Goal: Information Seeking & Learning: Learn about a topic

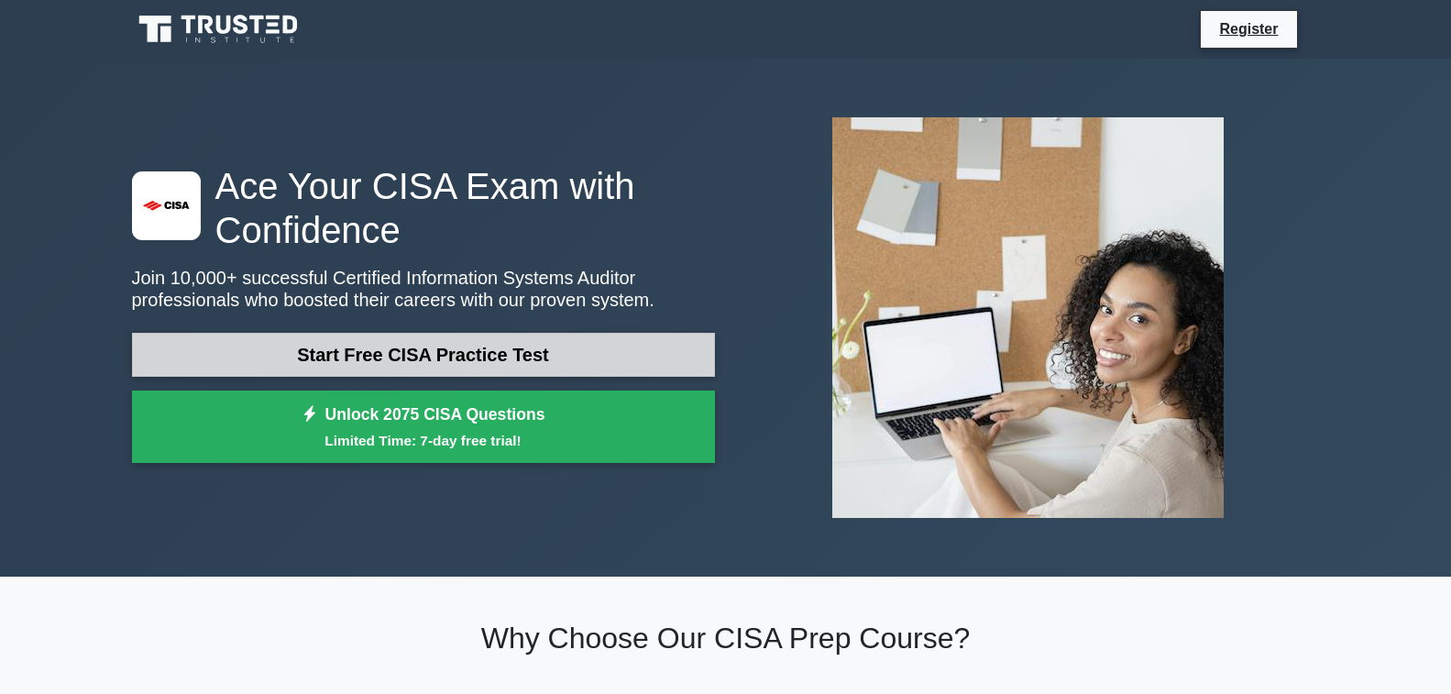
click at [451, 368] on link "Start Free CISA Practice Test" at bounding box center [423, 355] width 583 height 44
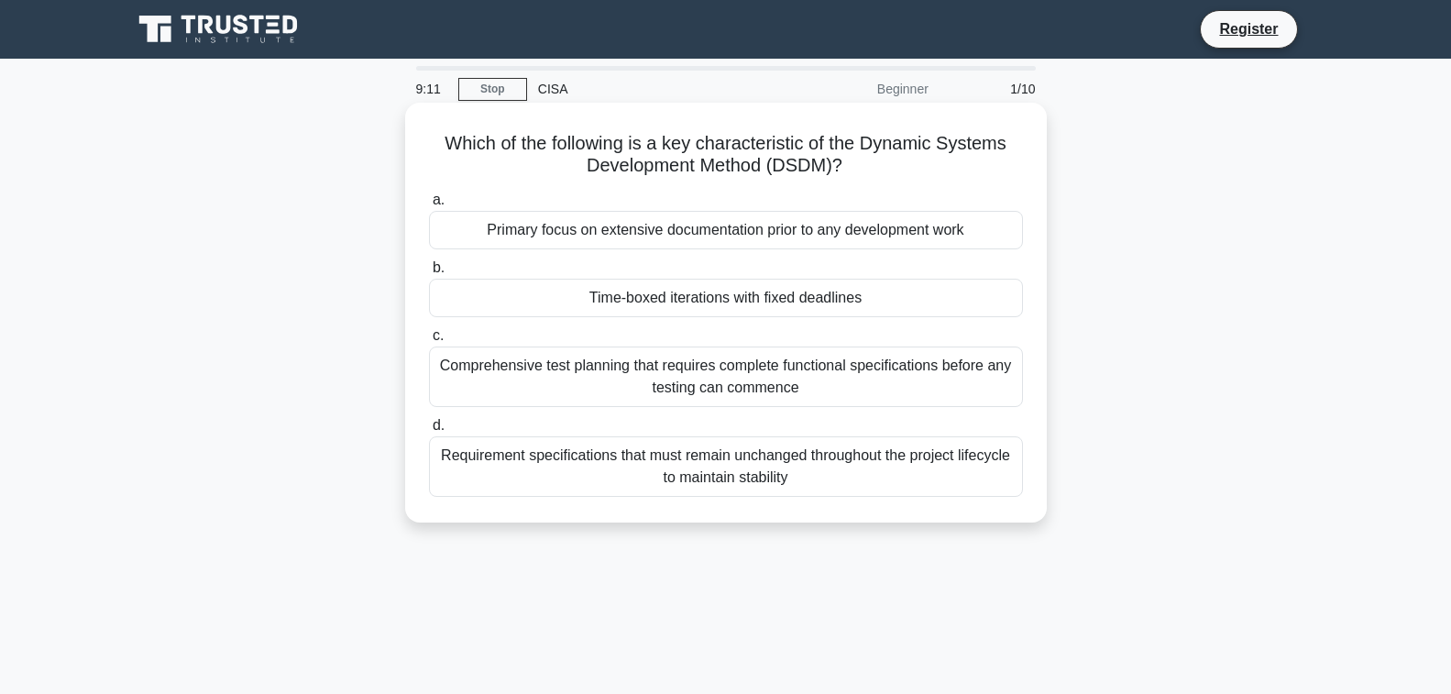
click at [577, 470] on div "Requirement specifications that must remain unchanged throughout the project li…" at bounding box center [726, 466] width 594 height 61
click at [429, 432] on input "d. Requirement specifications that must remain unchanged throughout the project…" at bounding box center [429, 426] width 0 height 12
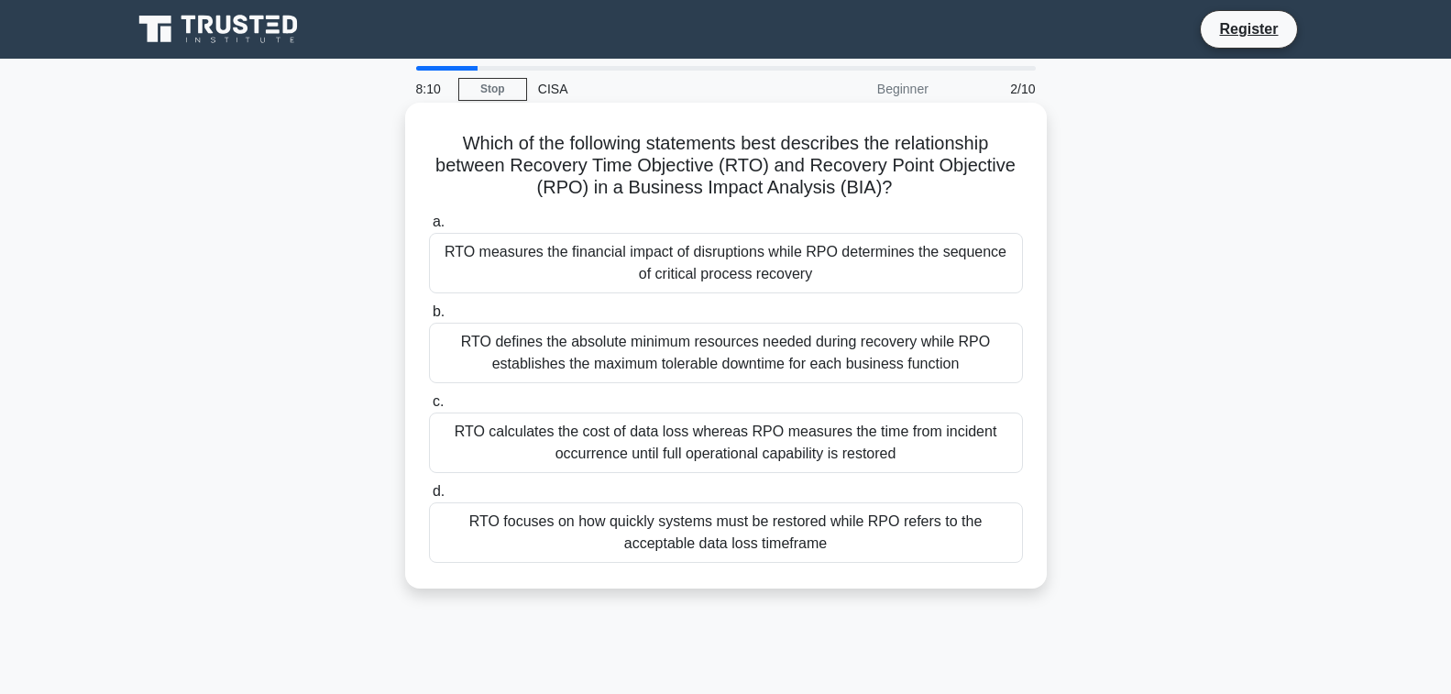
click at [659, 435] on div "RTO calculates the cost of data loss whereas RPO measures the time from inciden…" at bounding box center [726, 443] width 594 height 61
click at [429, 408] on input "c. RTO calculates the cost of data loss whereas RPO measures the time from inci…" at bounding box center [429, 402] width 0 height 12
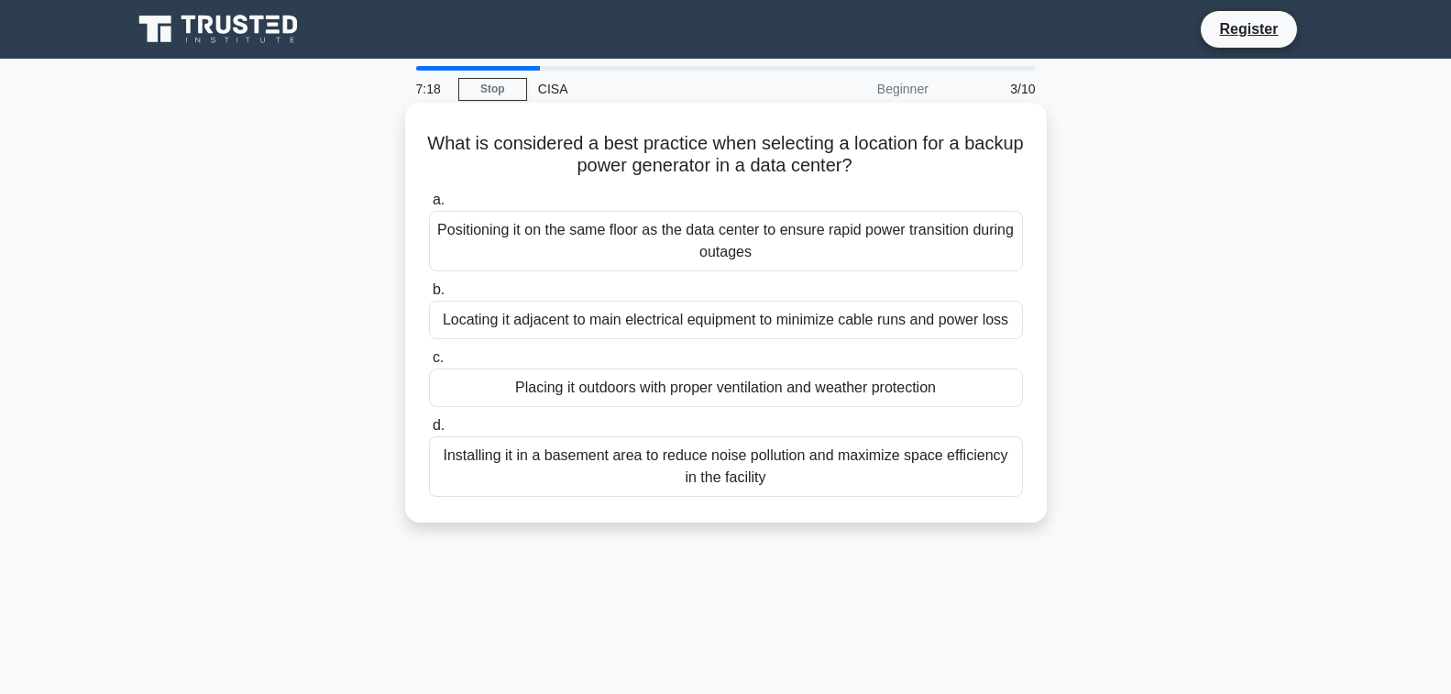
click at [685, 464] on div "Installing it in a basement area to reduce noise pollution and maximize space e…" at bounding box center [726, 466] width 594 height 61
click at [429, 432] on input "d. Installing it in a basement area to reduce noise pollution and maximize spac…" at bounding box center [429, 426] width 0 height 12
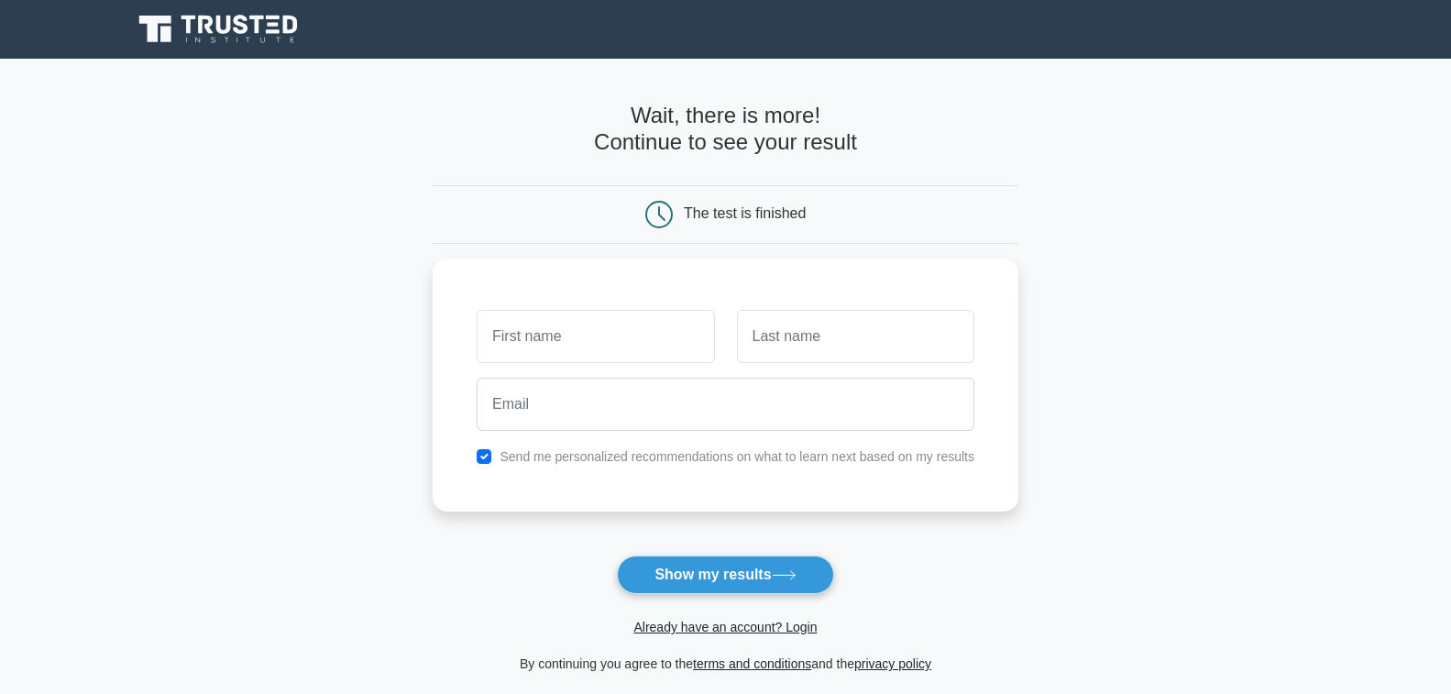
type input "b"
type input "BELLO"
click at [772, 339] on input "text" at bounding box center [855, 331] width 237 height 53
type input "SIKIRULAH ADEKUNLE"
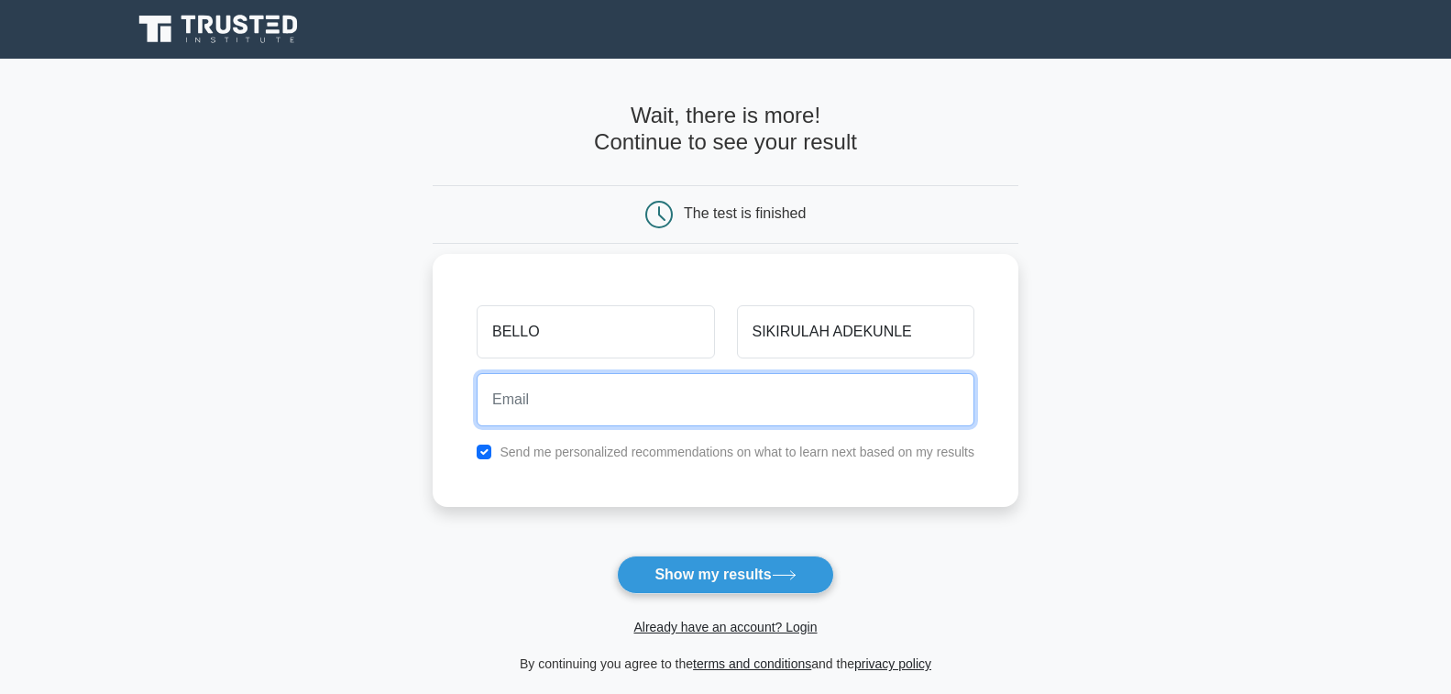
click at [550, 391] on input "email" at bounding box center [726, 399] width 498 height 53
type input "bellosikirulah4ng@yahoo.com"
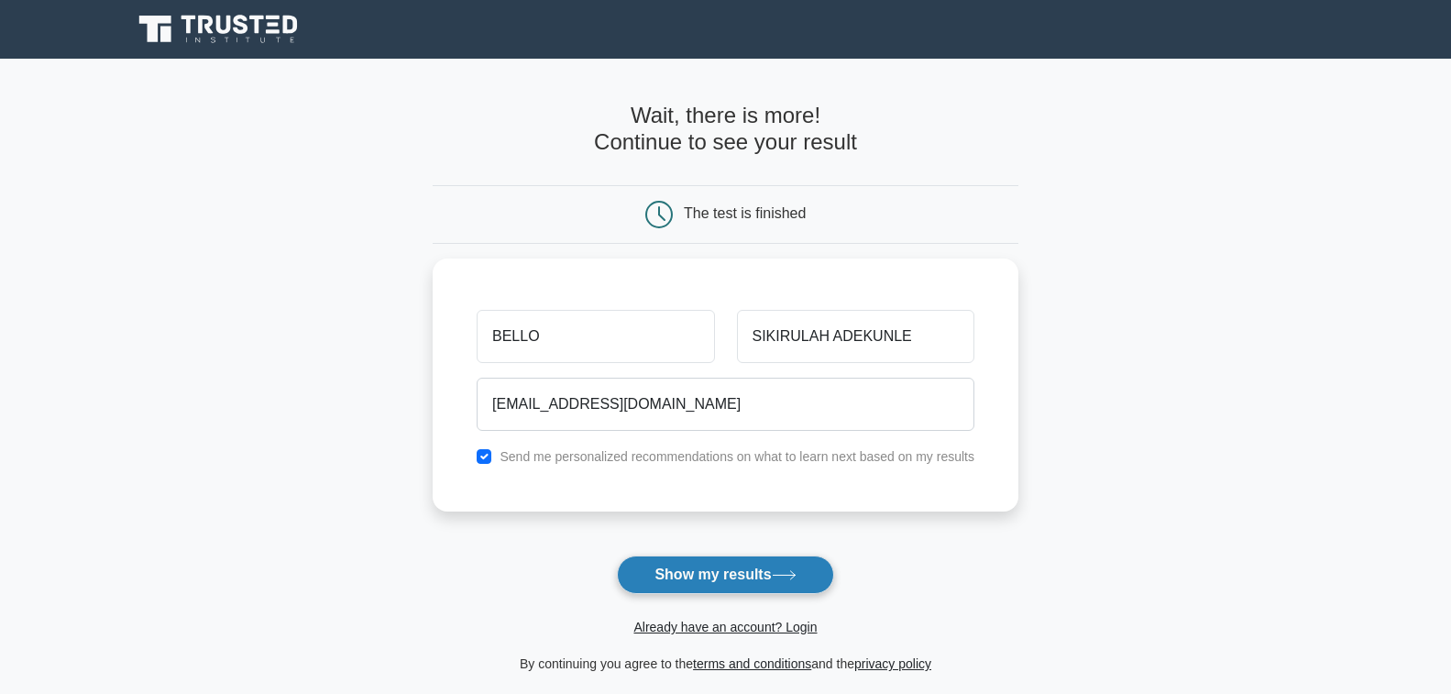
click at [685, 578] on button "Show my results" at bounding box center [725, 575] width 216 height 39
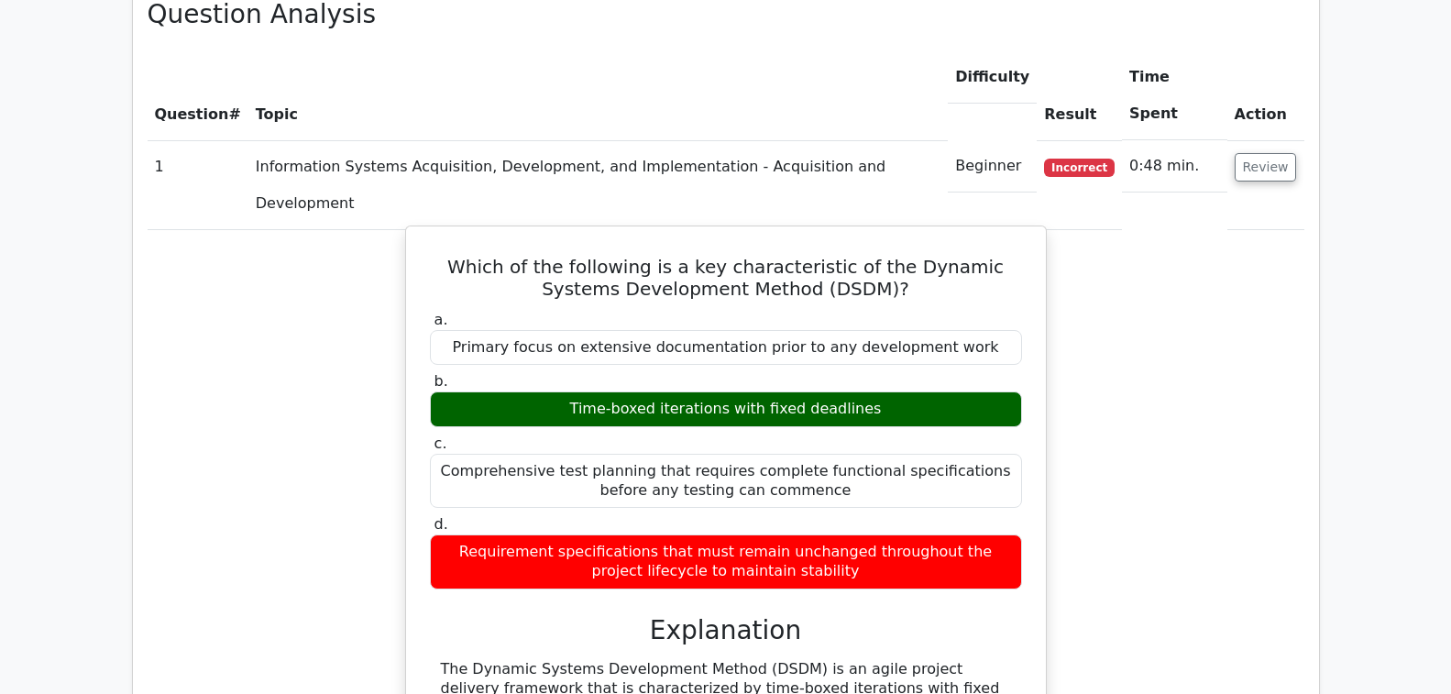
scroll to position [1375, 0]
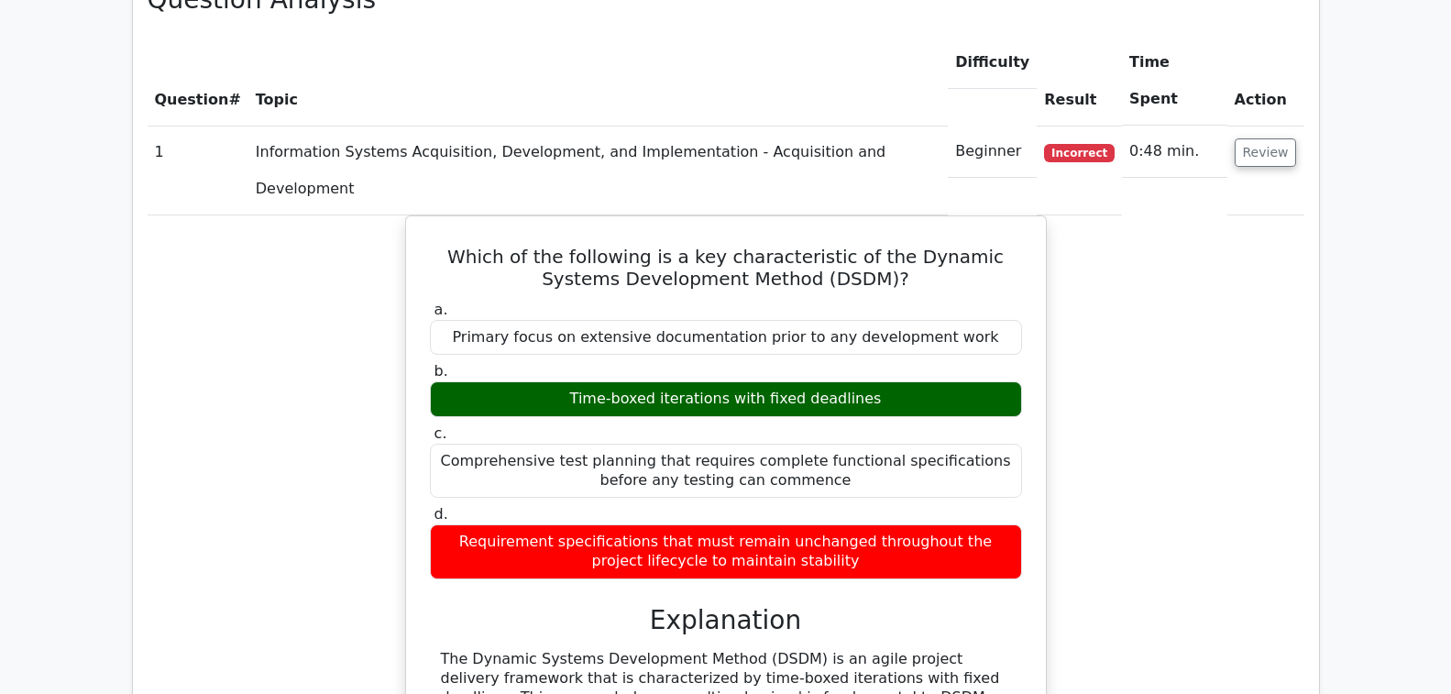
click at [308, 126] on td "Information Systems Acquisition, Development, and Implementation - Acquisition …" at bounding box center [598, 170] width 700 height 89
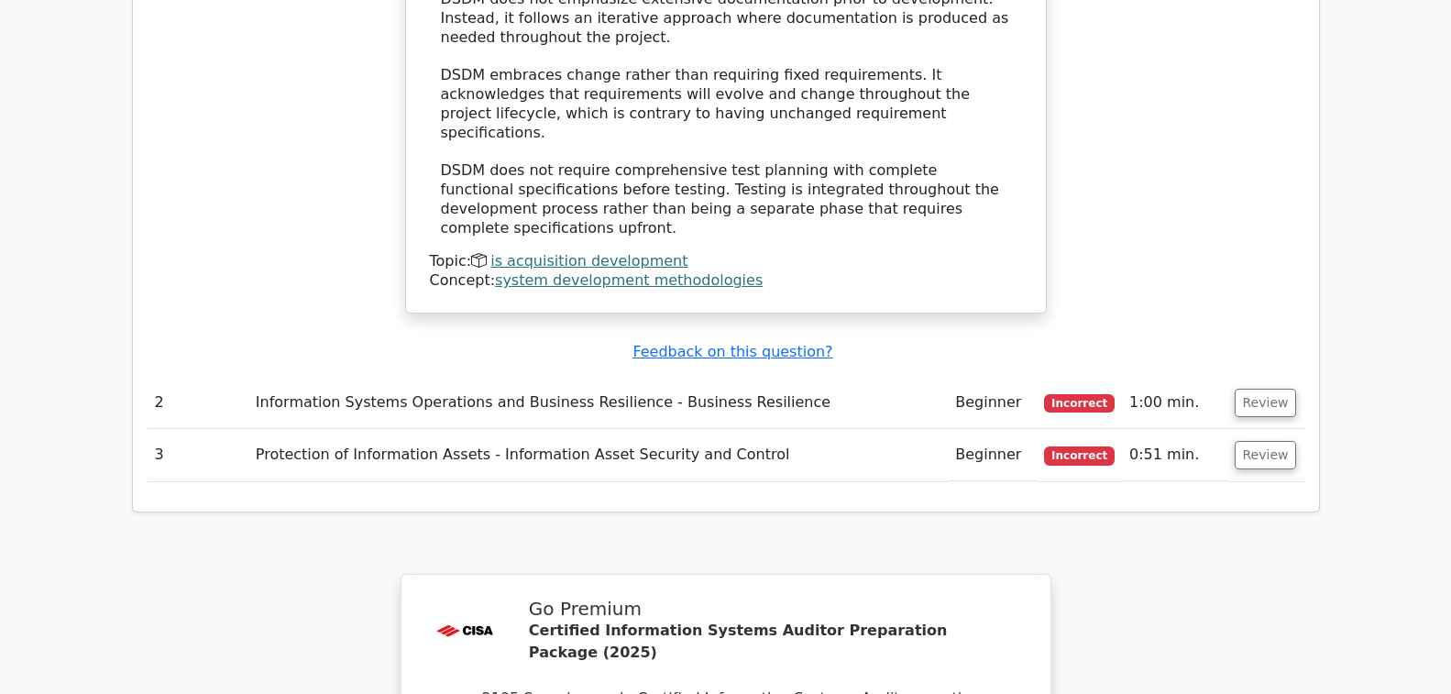
scroll to position [2109, 0]
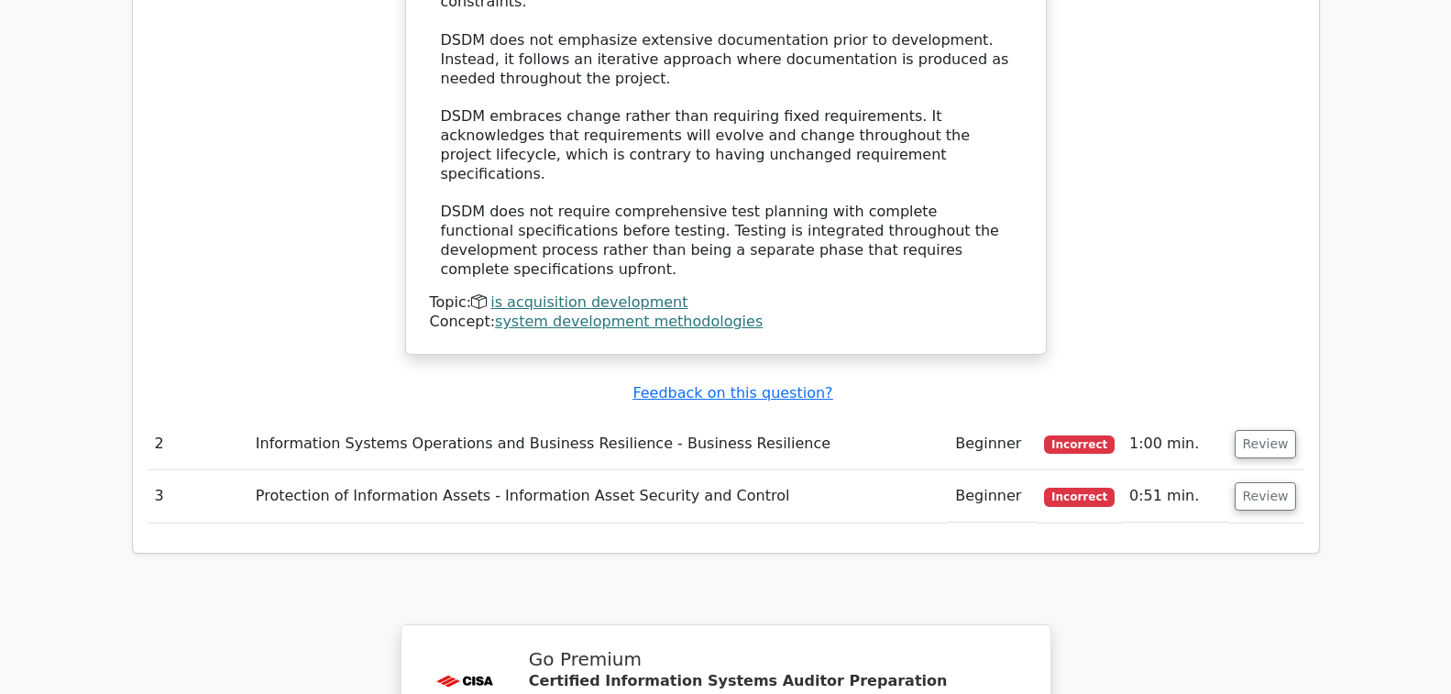
click at [513, 418] on td "Information Systems Operations and Business Resilience - Business Resilience" at bounding box center [598, 444] width 700 height 52
click at [777, 384] on div "Submit feedback Feedback on this question?" at bounding box center [733, 393] width 1157 height 19
click at [751, 384] on u "Feedback on this question?" at bounding box center [733, 392] width 200 height 17
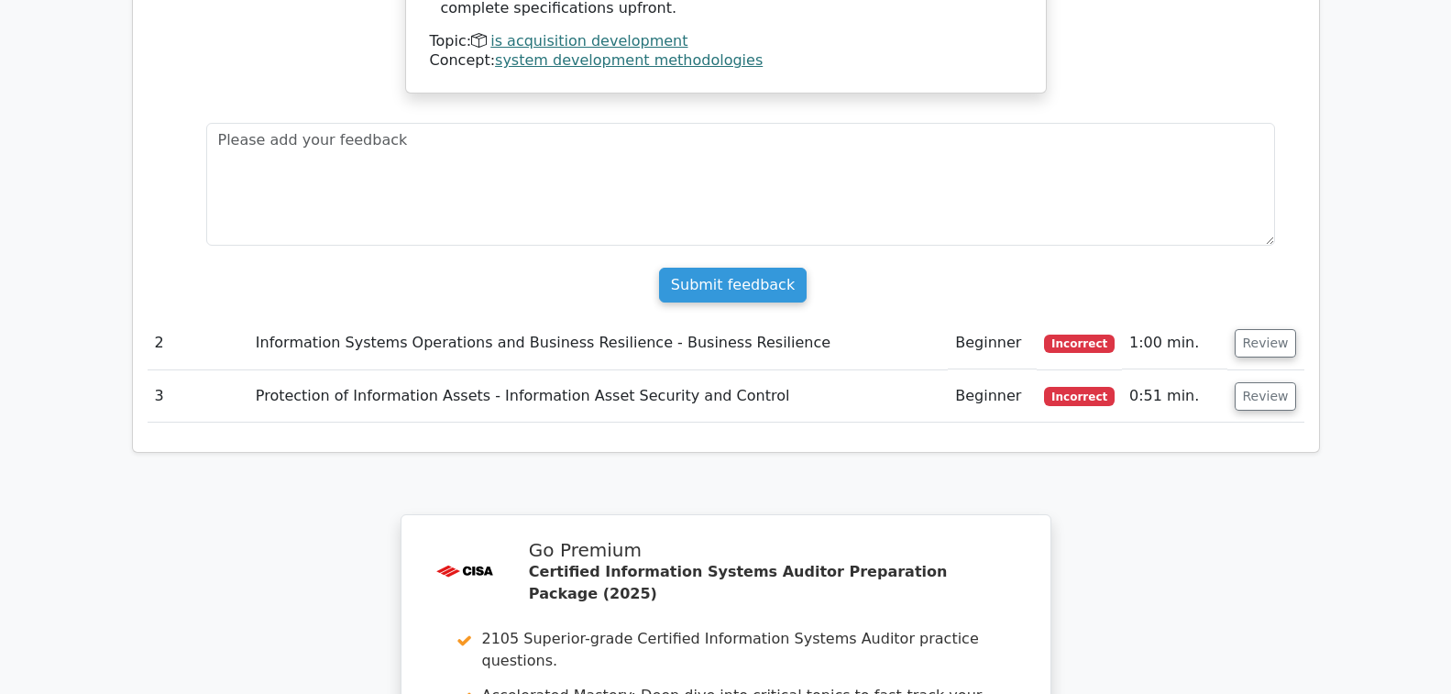
scroll to position [2384, 0]
